Goal: Find specific page/section: Find specific page/section

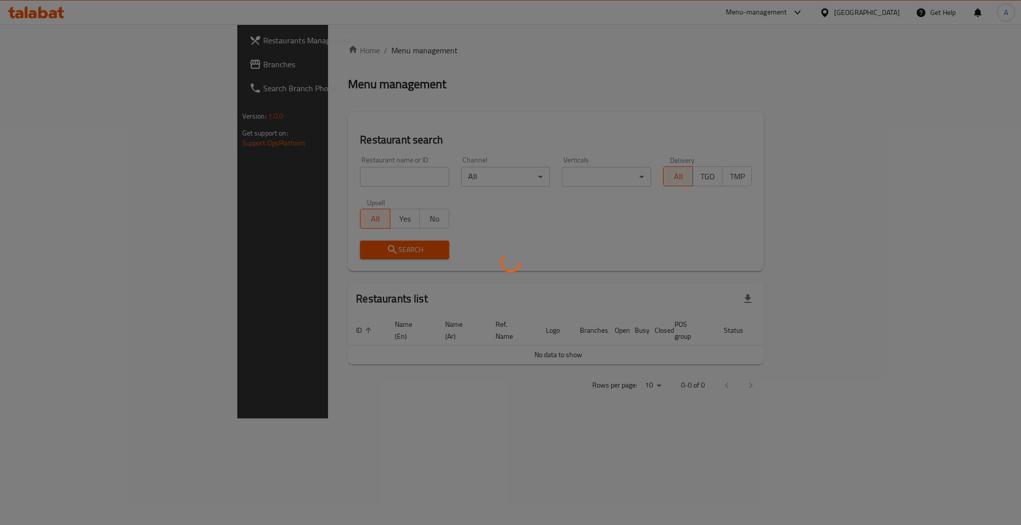
click at [235, 182] on div at bounding box center [510, 262] width 1021 height 525
click at [237, 181] on div at bounding box center [510, 262] width 1021 height 525
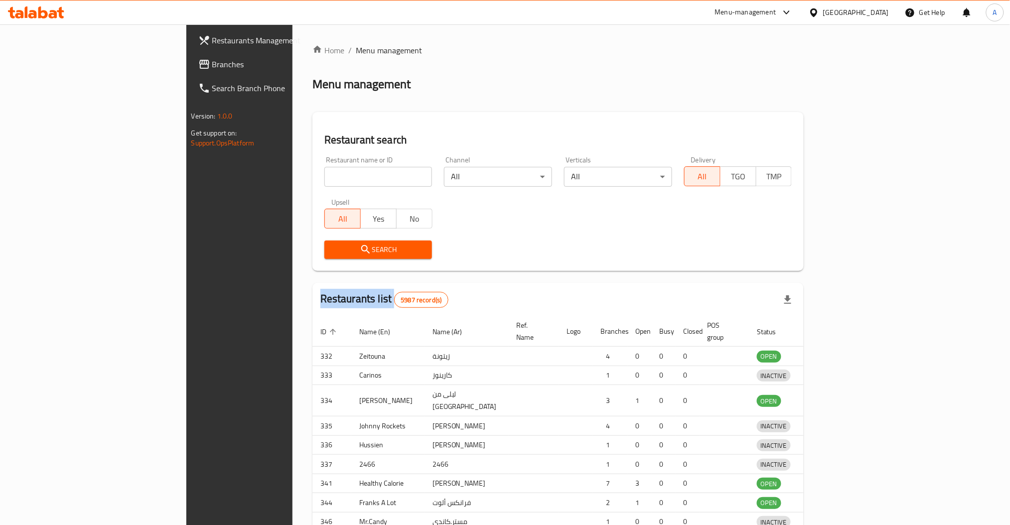
click at [237, 181] on div at bounding box center [505, 262] width 1010 height 525
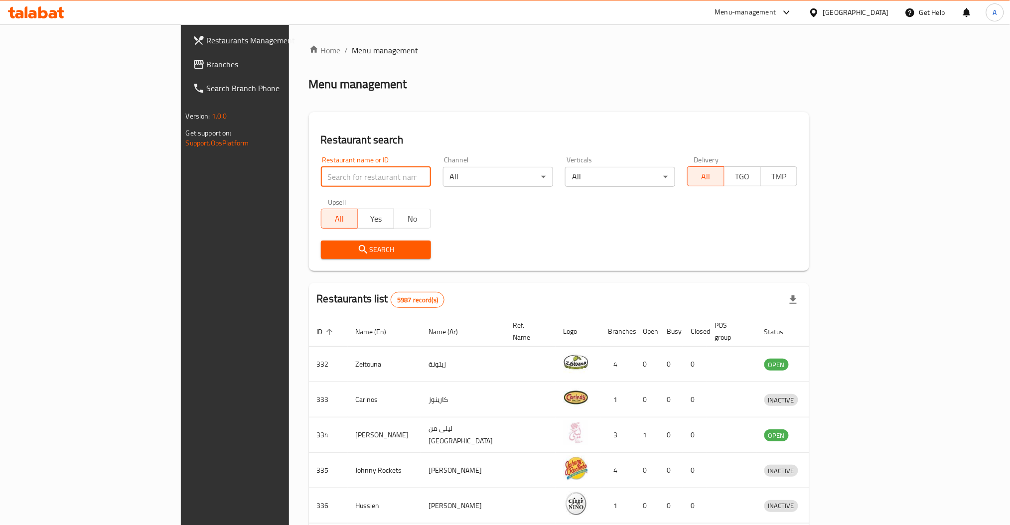
click at [321, 181] on input "search" at bounding box center [376, 177] width 110 height 20
type input "m"
type input "7 te"
click button "Search" at bounding box center [376, 250] width 110 height 18
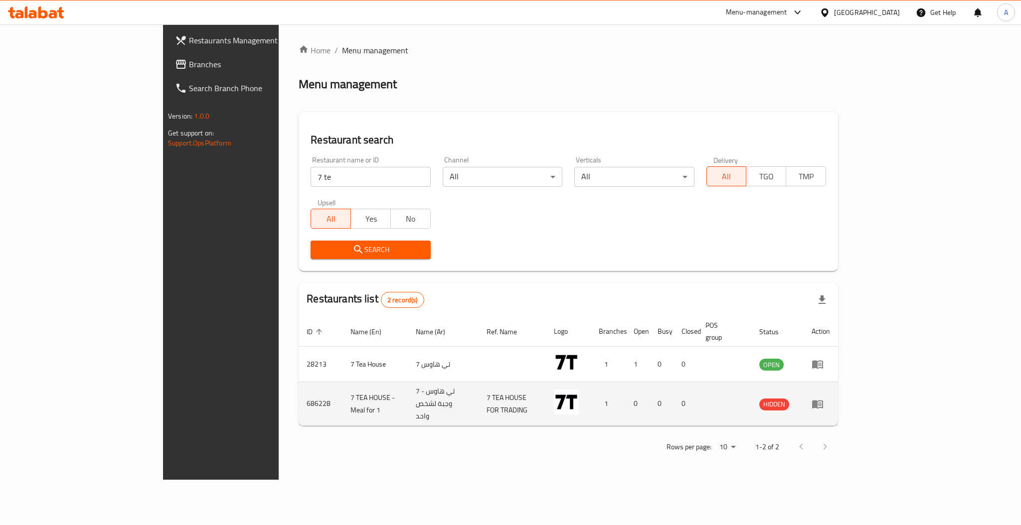
click at [838, 393] on td "enhanced table" at bounding box center [820, 404] width 34 height 44
click at [823, 400] on icon "enhanced table" at bounding box center [817, 404] width 11 height 8
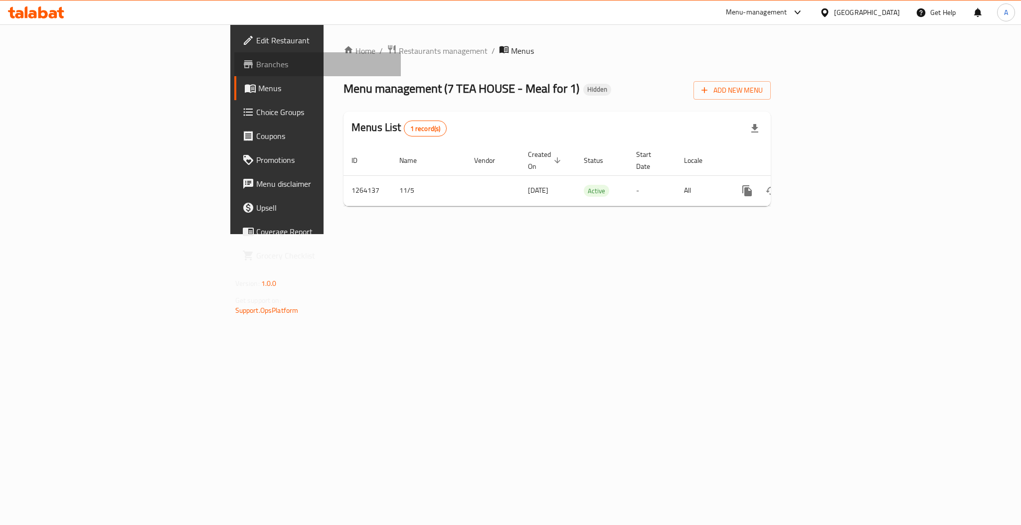
click at [256, 67] on span "Branches" at bounding box center [324, 64] width 137 height 12
